Goal: Information Seeking & Learning: Check status

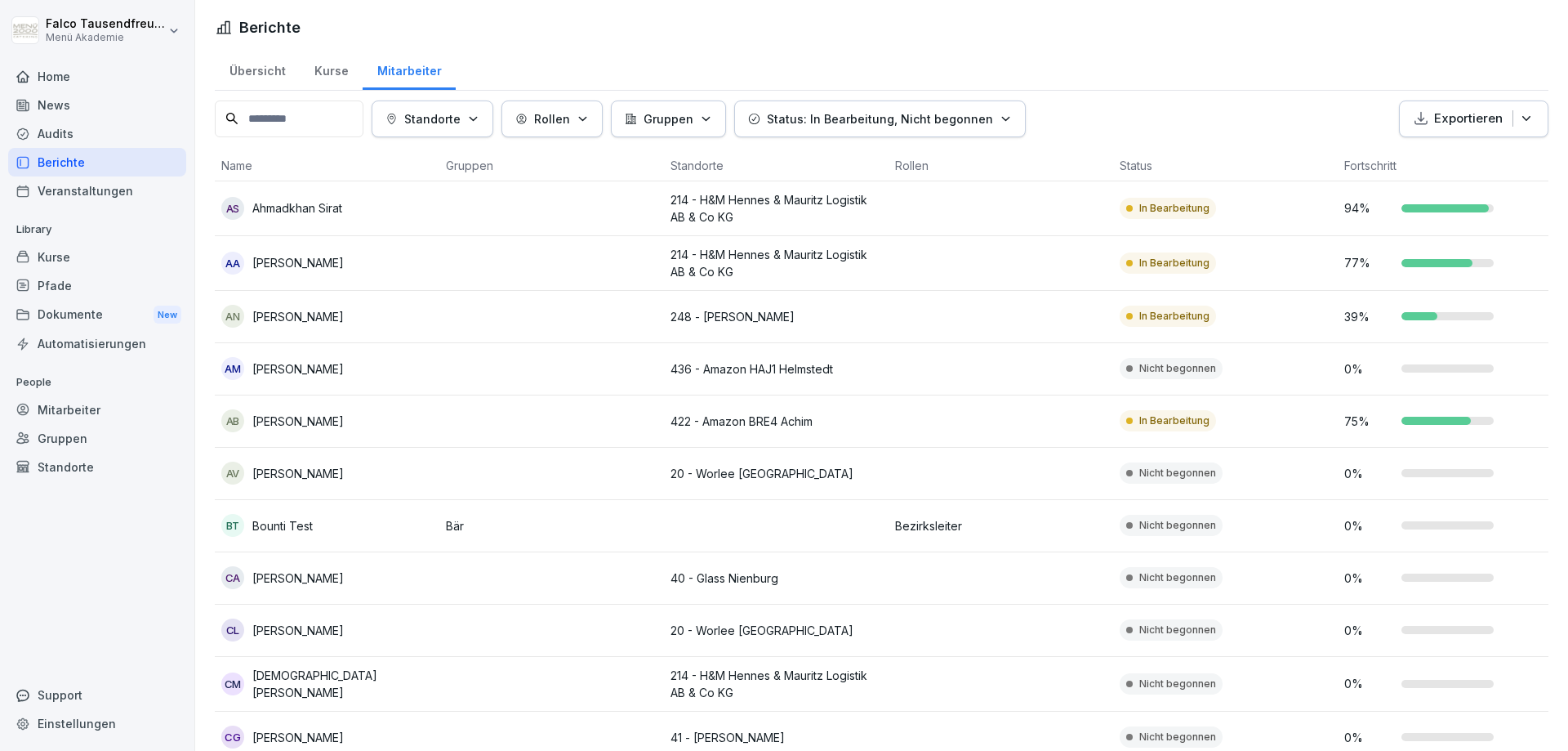
click at [856, 115] on p "Status: In Bearbeitung, Nicht begonnen" at bounding box center [879, 119] width 226 height 17
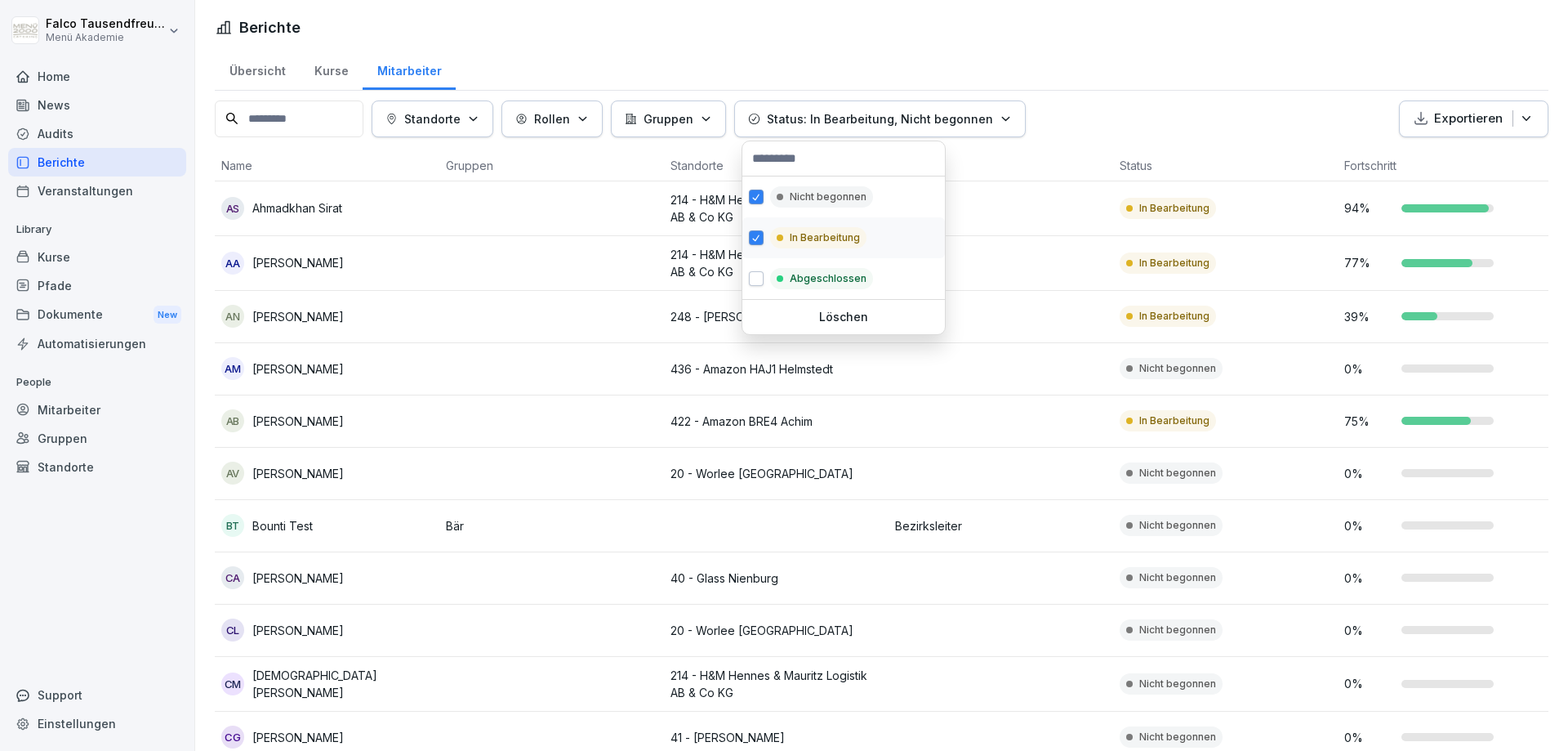
click at [818, 233] on p "In Bearbeitung" at bounding box center [825, 238] width 70 height 15
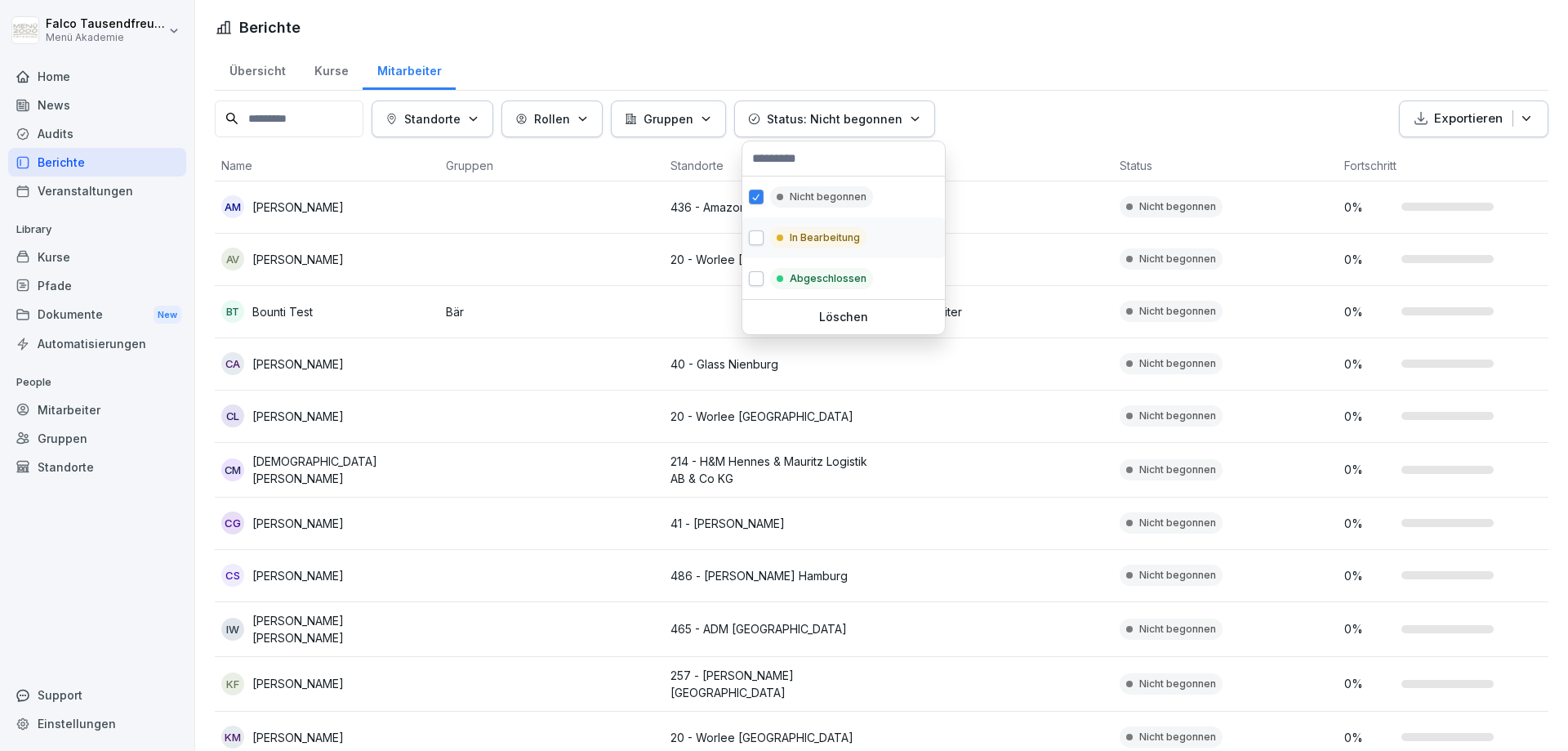
click at [795, 234] on p "In Bearbeitung" at bounding box center [825, 238] width 70 height 15
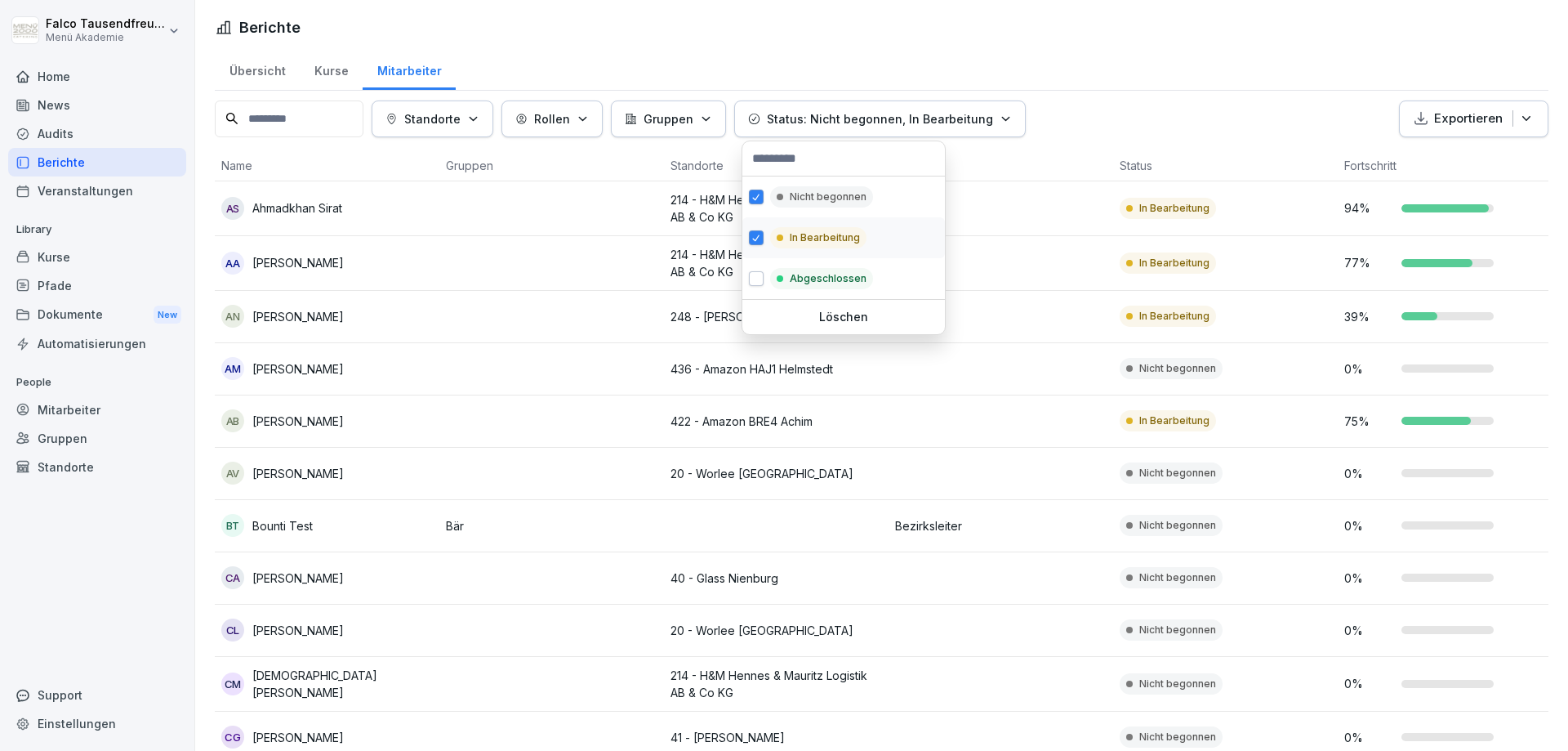
click at [796, 229] on div "In Bearbeitung" at bounding box center [818, 237] width 97 height 22
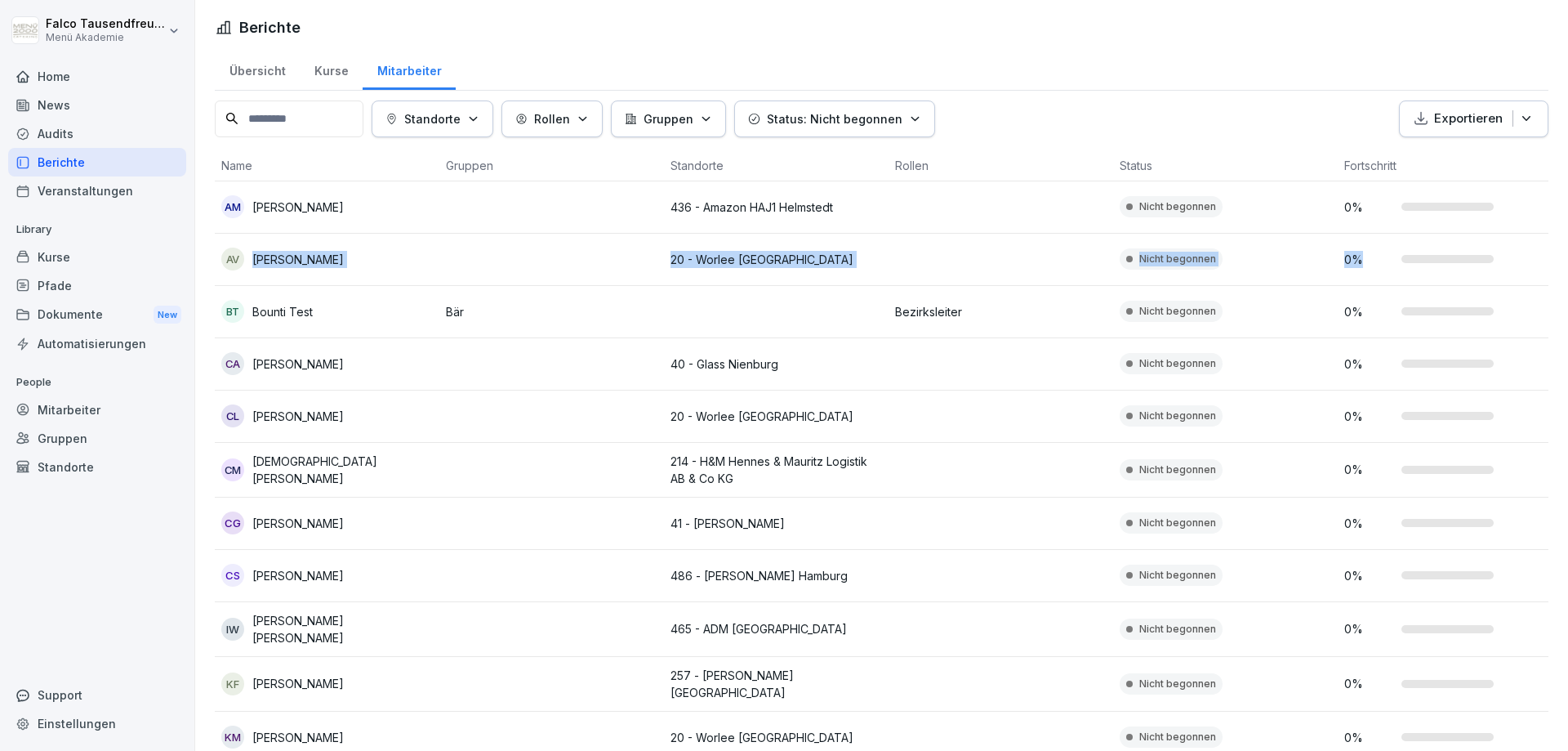
drag, startPoint x: 1567, startPoint y: 109, endPoint x: 1560, endPoint y: 256, distance: 147.2
click at [1560, 256] on html "Falco Tausendfreund Menü Akademie Home News Audits Berichte Veranstaltungen Lib…" at bounding box center [784, 375] width 1568 height 751
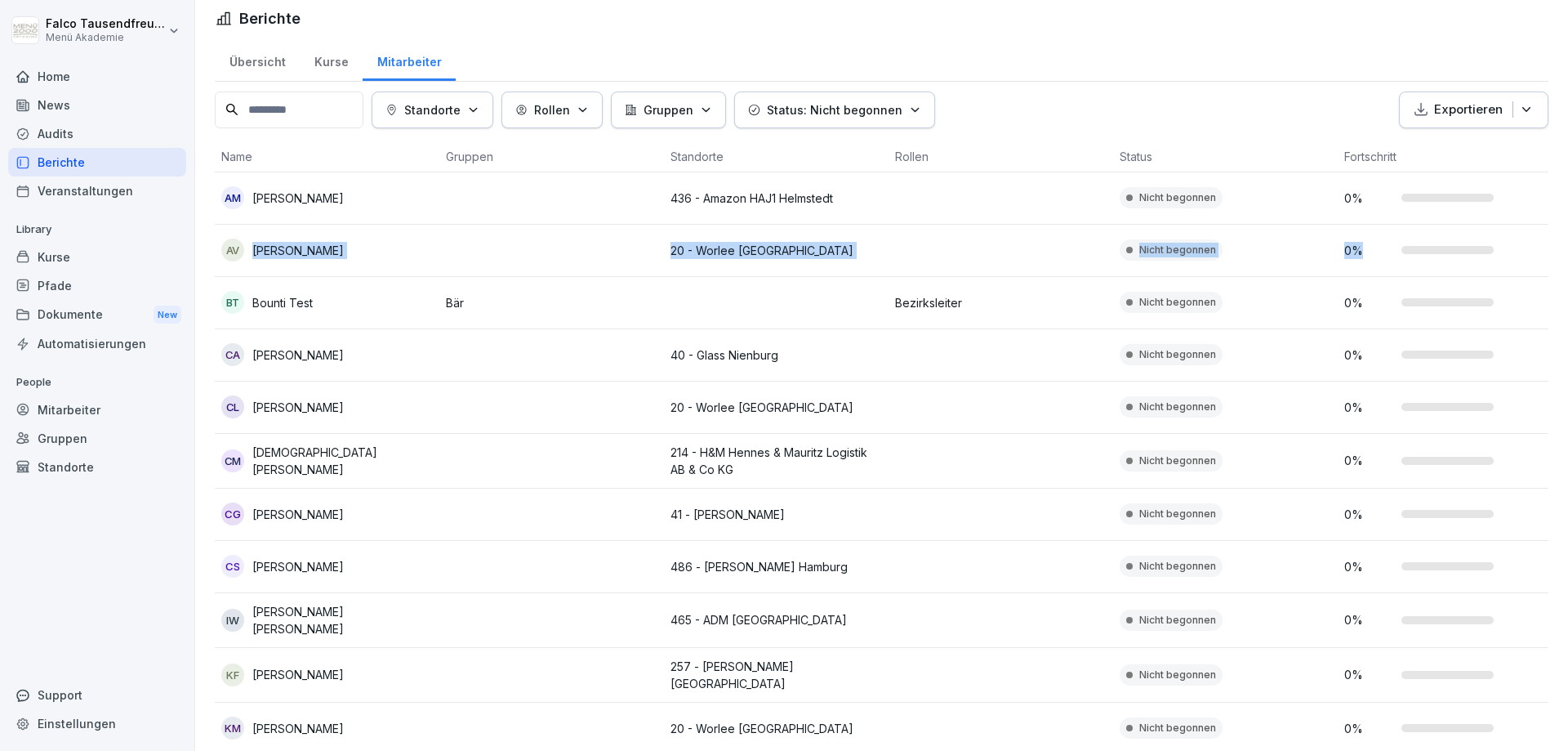
scroll to position [1, 0]
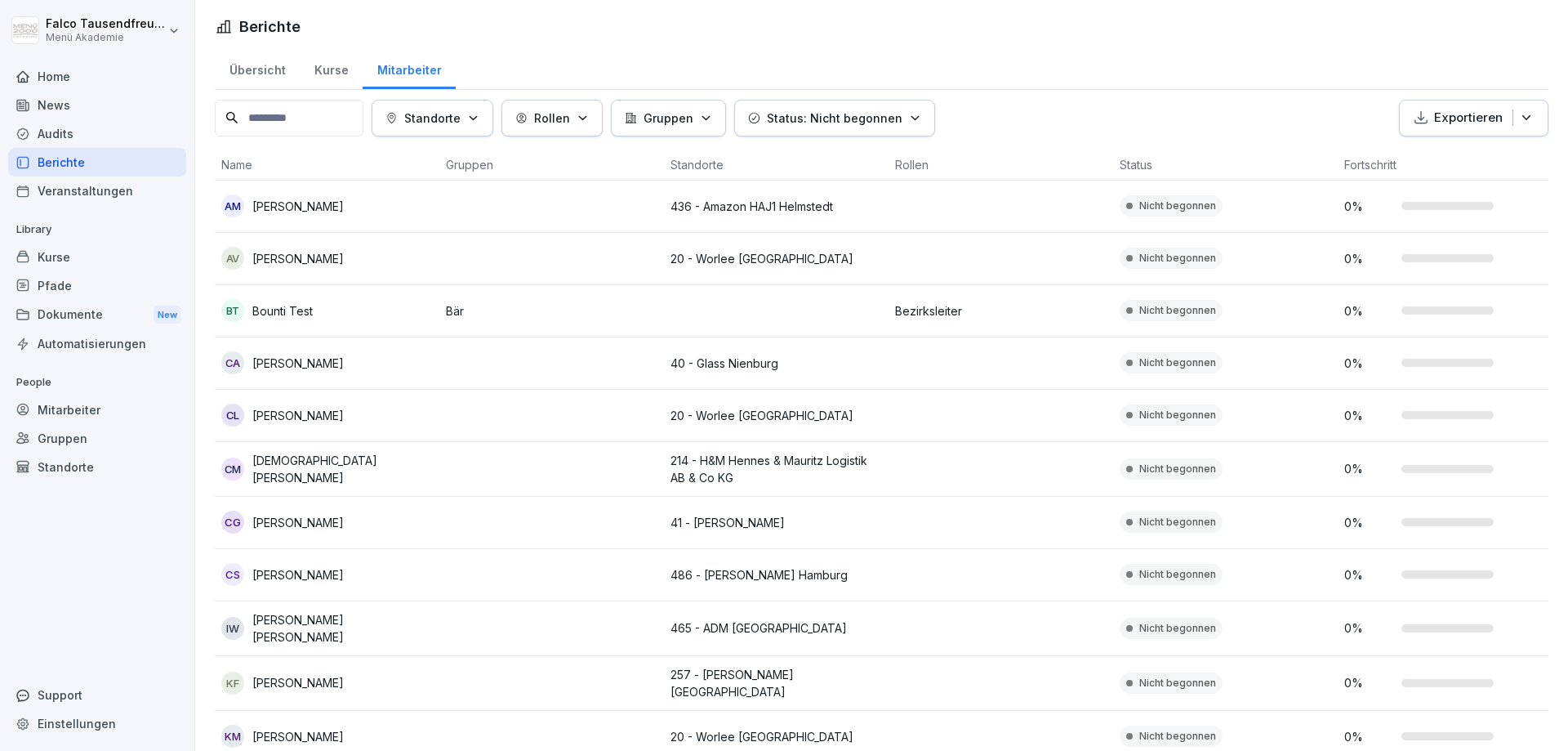
click at [1125, 3] on div "Berichte Übersicht Kurse Mitarbeiter Standorte [PERSON_NAME] Status: Nicht bego…" at bounding box center [881, 519] width 1373 height 1041
click at [258, 73] on div "Übersicht" at bounding box center [257, 68] width 85 height 41
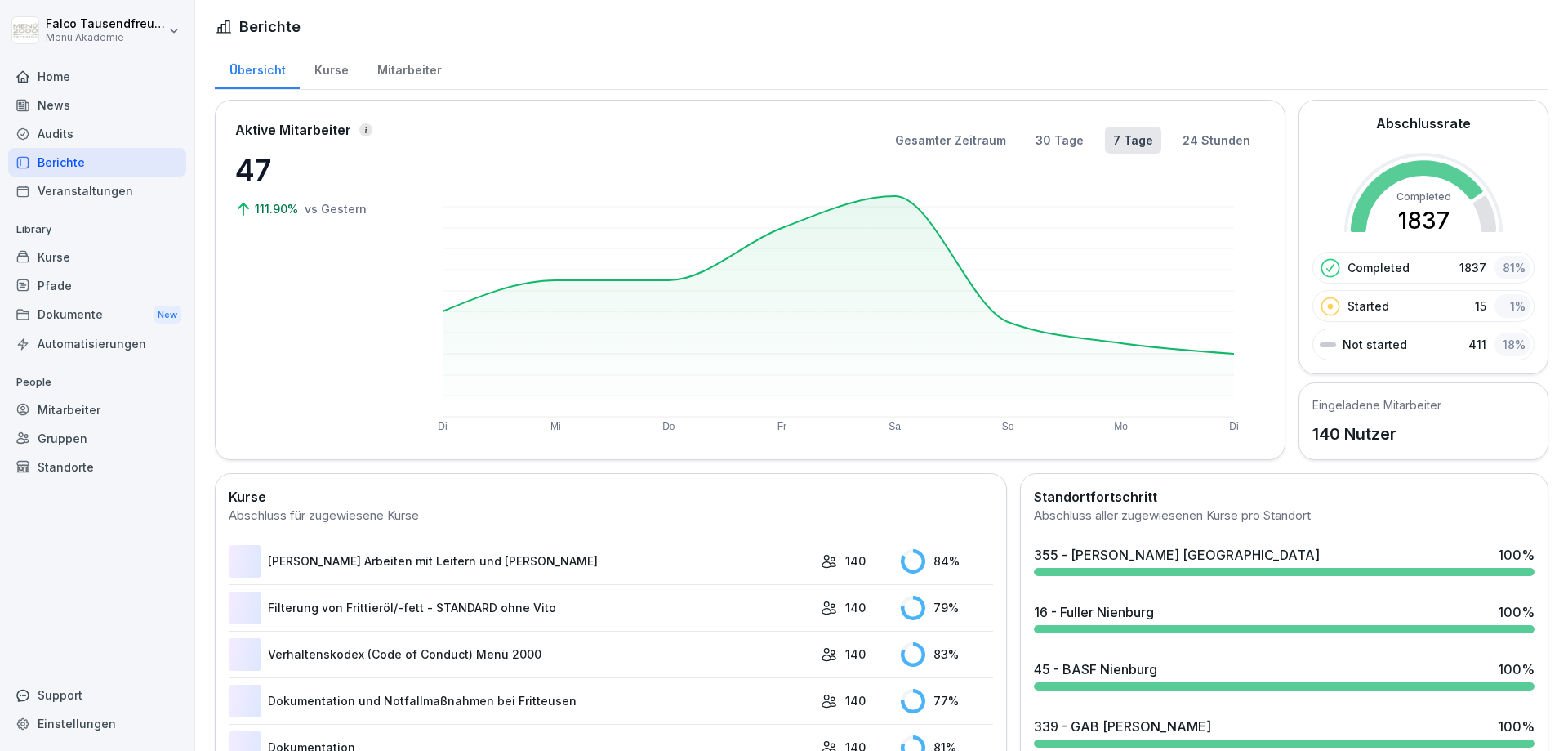
click at [258, 73] on div "Übersicht" at bounding box center [257, 68] width 85 height 41
click at [371, 65] on div "Mitarbeiter" at bounding box center [409, 68] width 93 height 41
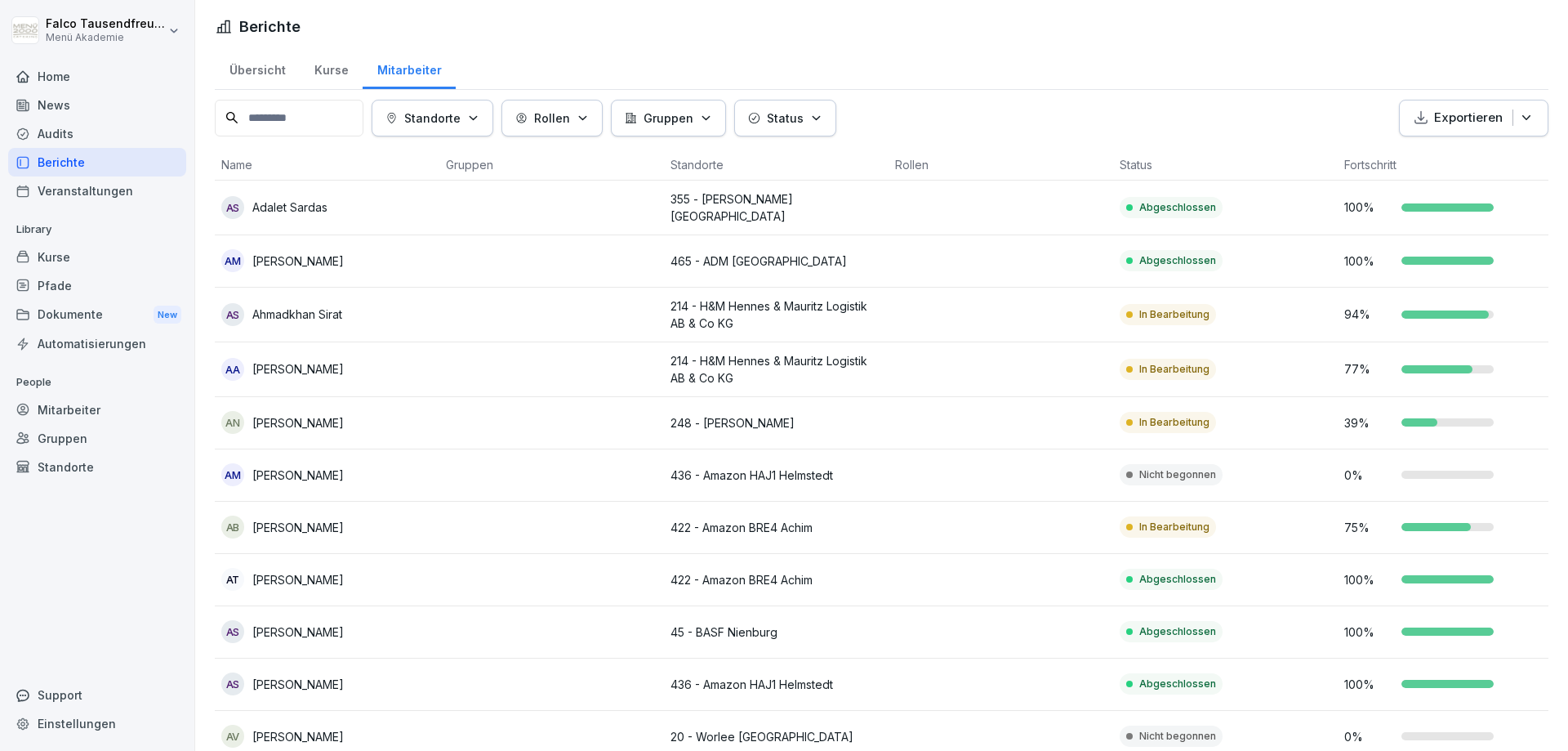
click at [334, 83] on div "Kurse" at bounding box center [331, 68] width 63 height 41
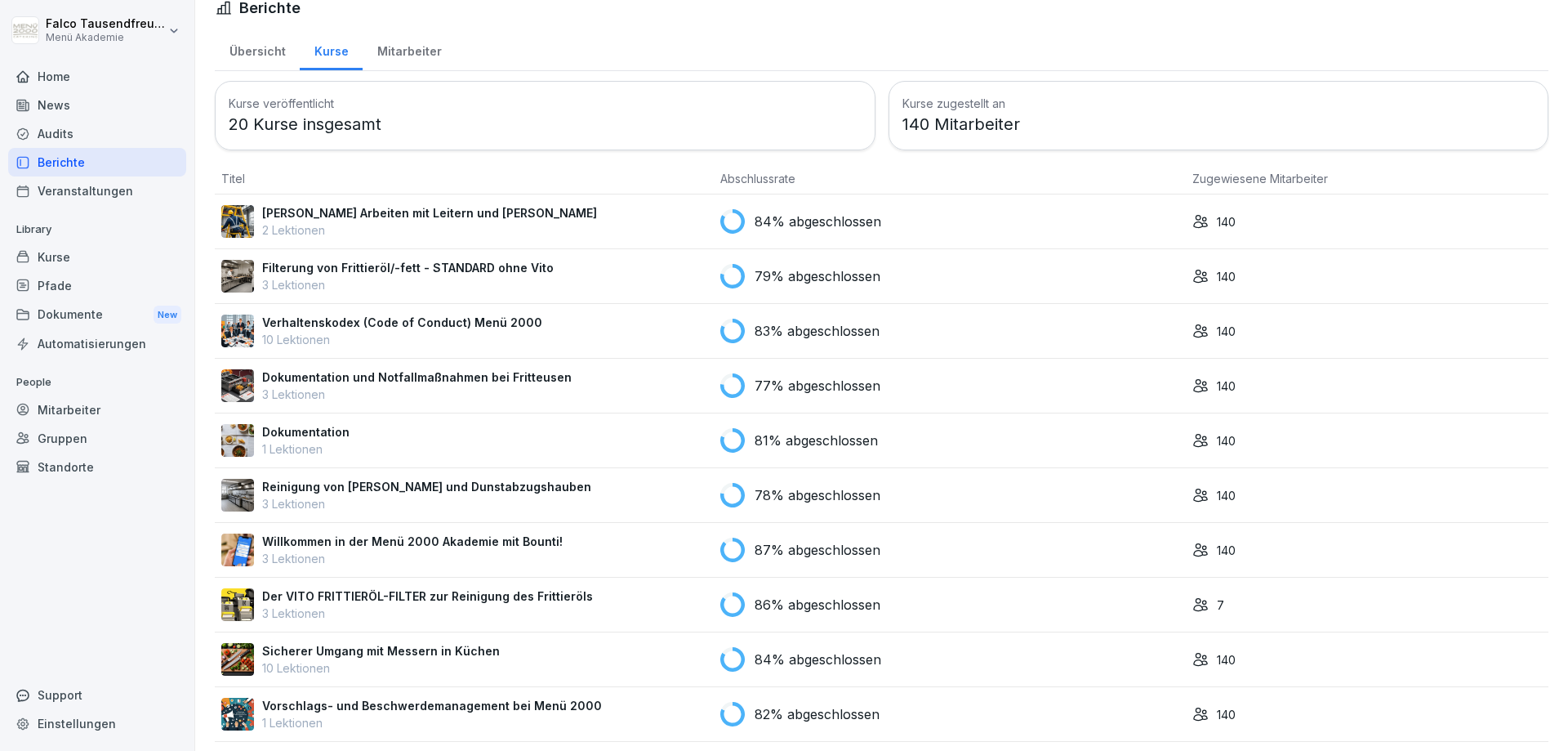
scroll to position [17, 0]
click at [398, 51] on div "Mitarbeiter" at bounding box center [409, 52] width 93 height 41
